Goal: Check status: Check status

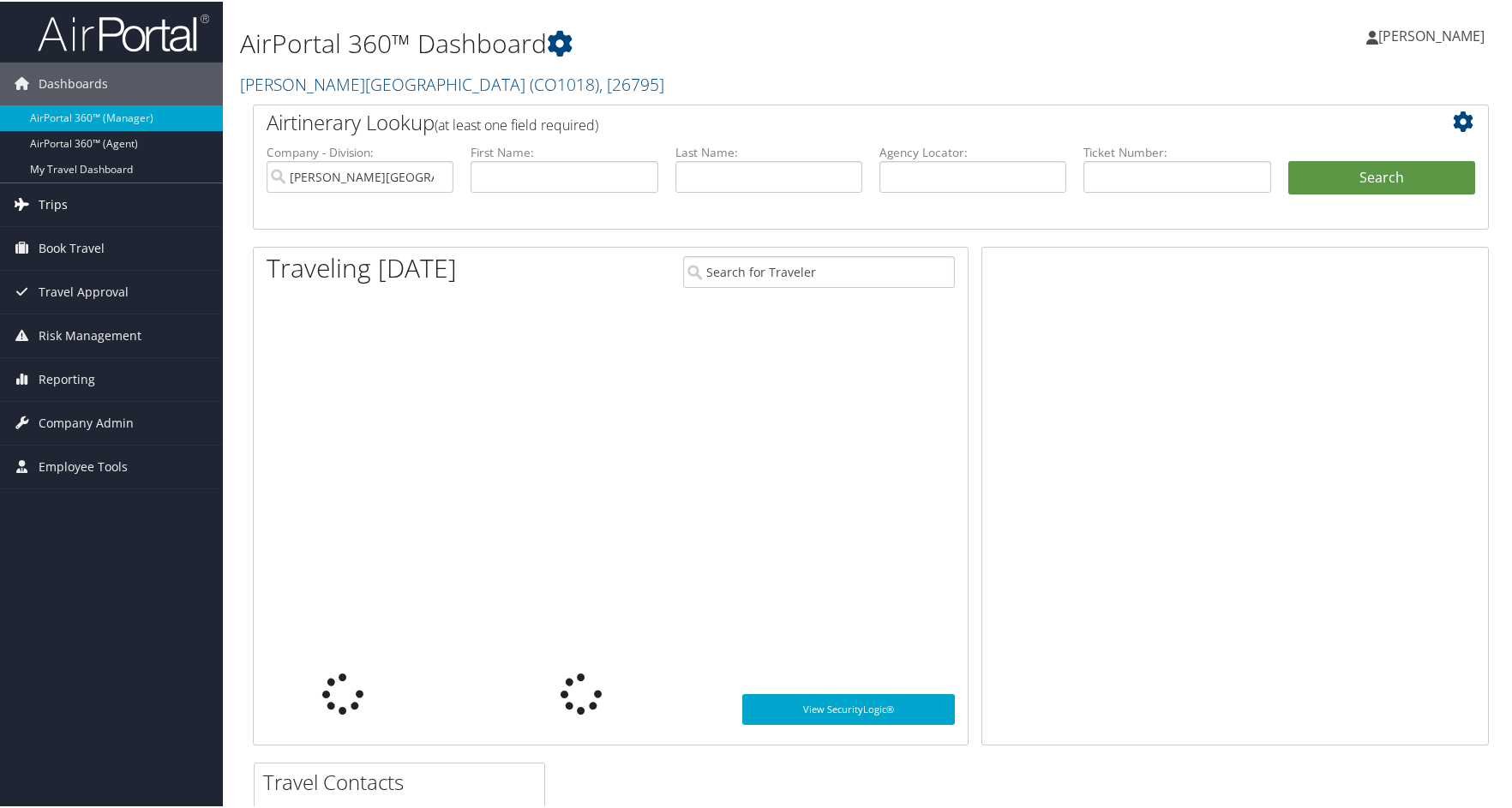
click at [39, 198] on span "Trips" at bounding box center [53, 203] width 29 height 43
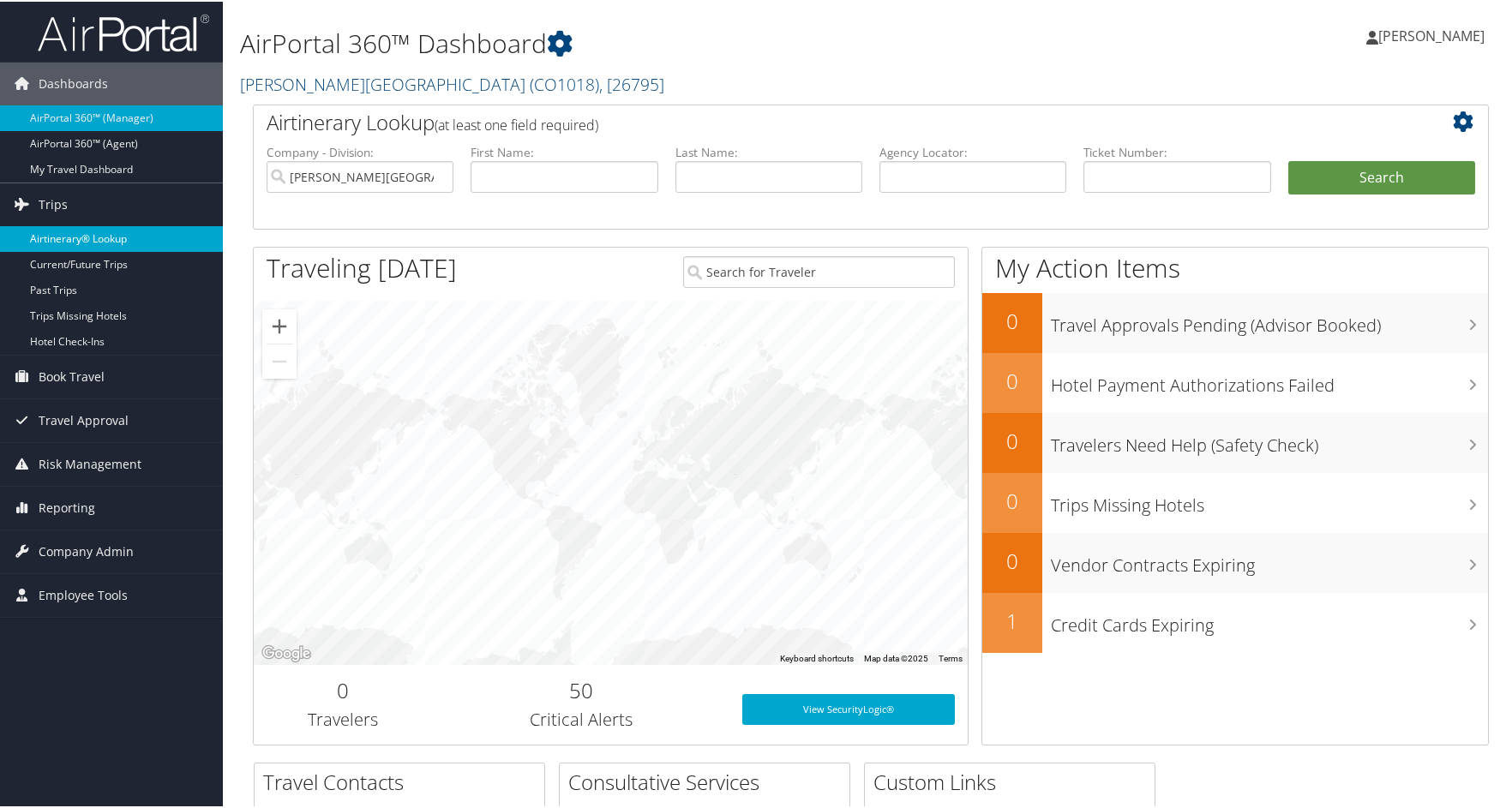
click at [89, 229] on link "Airtinerary® Lookup" at bounding box center [111, 237] width 223 height 26
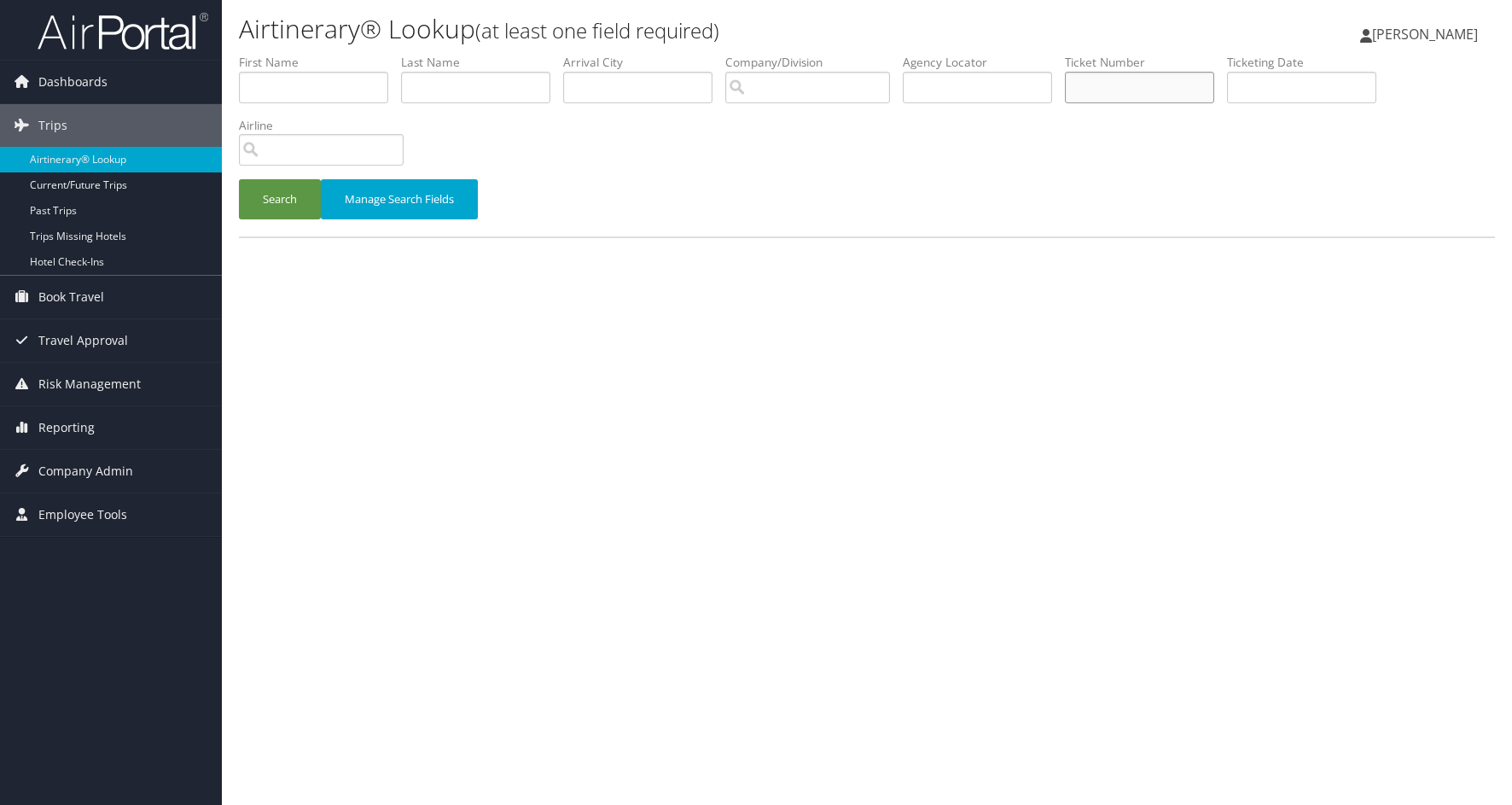
click at [1132, 83] on input "text" at bounding box center [1139, 87] width 149 height 31
type input "0067308809576"
click at [291, 201] on button "Search" at bounding box center [280, 199] width 82 height 40
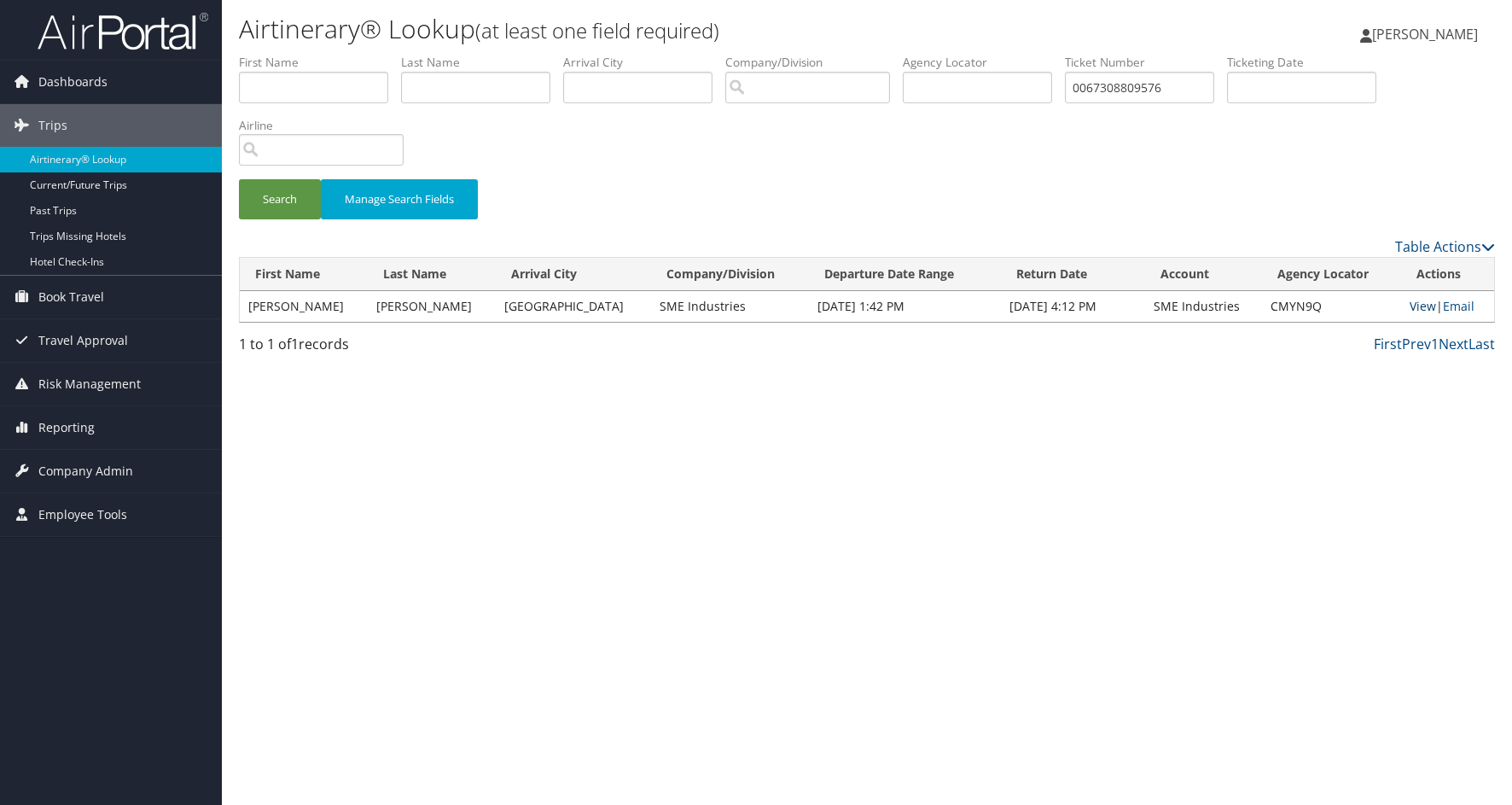
click at [1411, 303] on link "View" at bounding box center [1422, 306] width 27 height 16
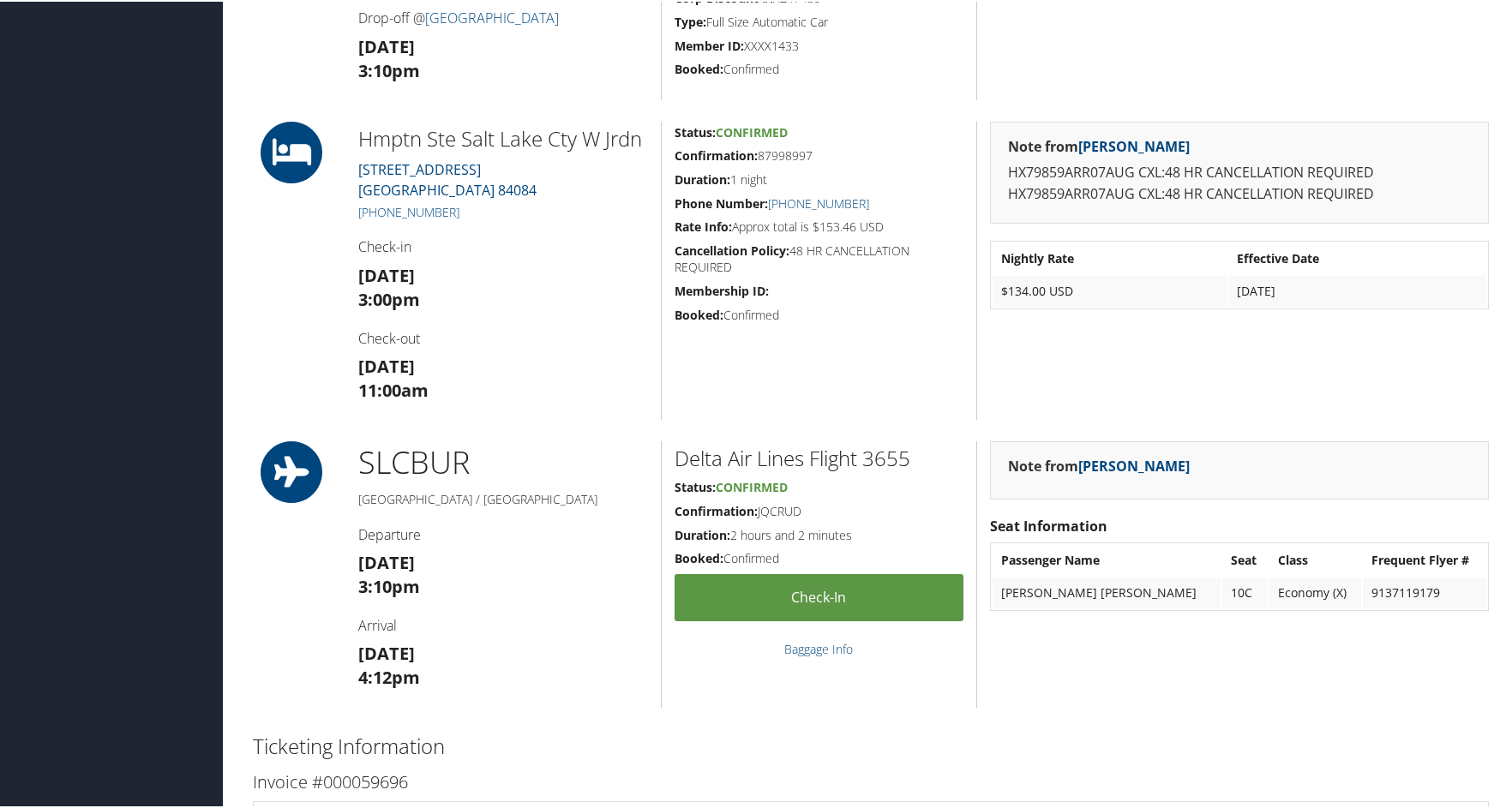
scroll to position [1628, 0]
